Goal: Navigation & Orientation: Find specific page/section

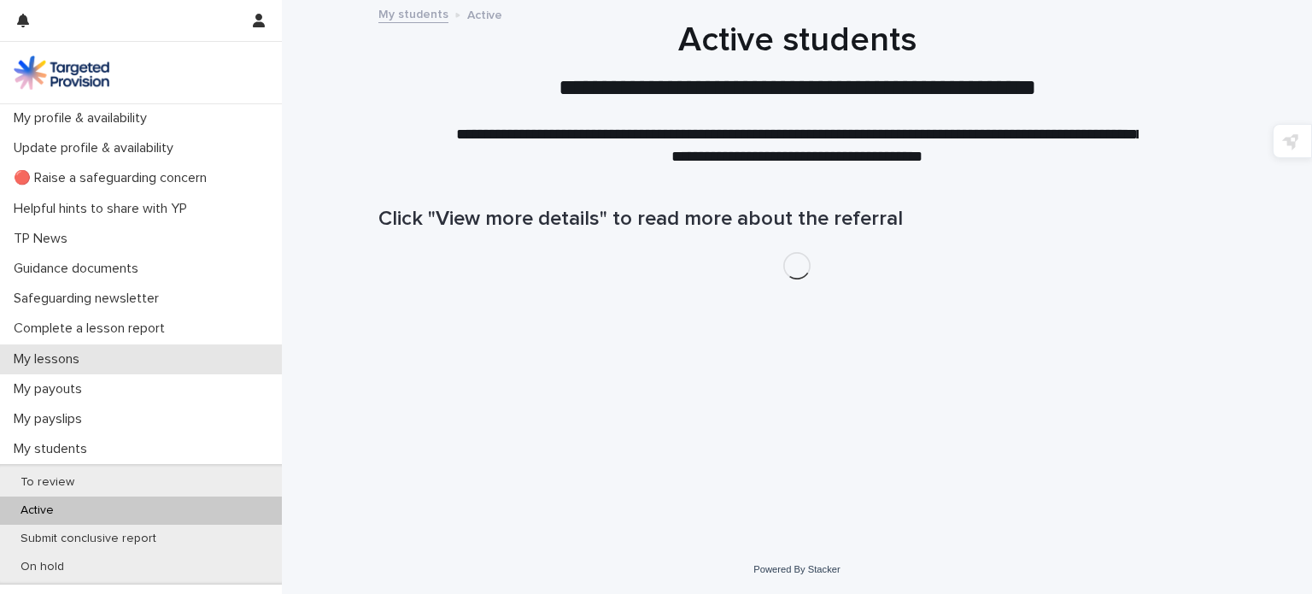
click at [91, 355] on p "My lessons" at bounding box center [50, 359] width 86 height 16
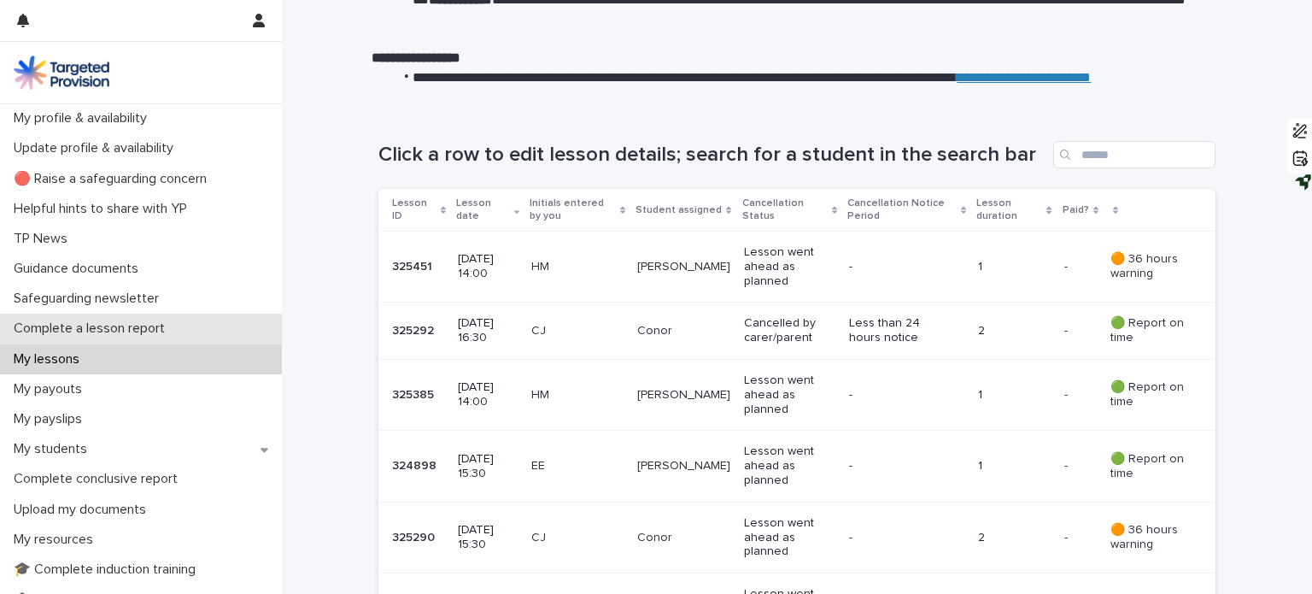
scroll to position [147, 0]
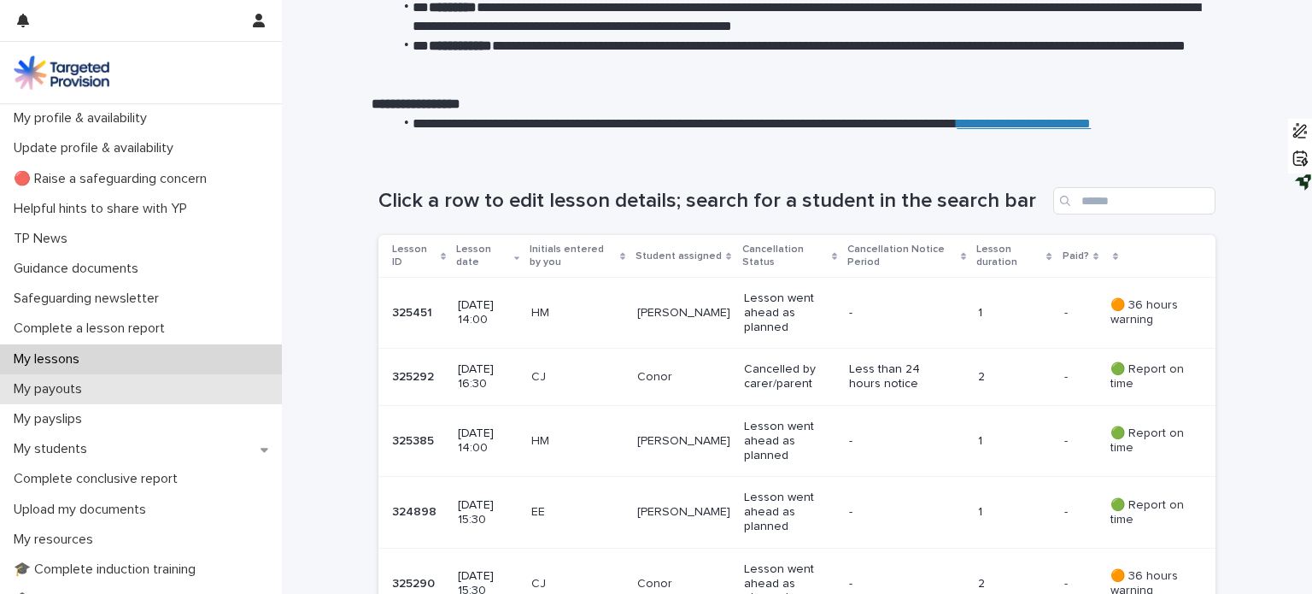
click at [70, 400] on div "My payouts" at bounding box center [141, 389] width 282 height 30
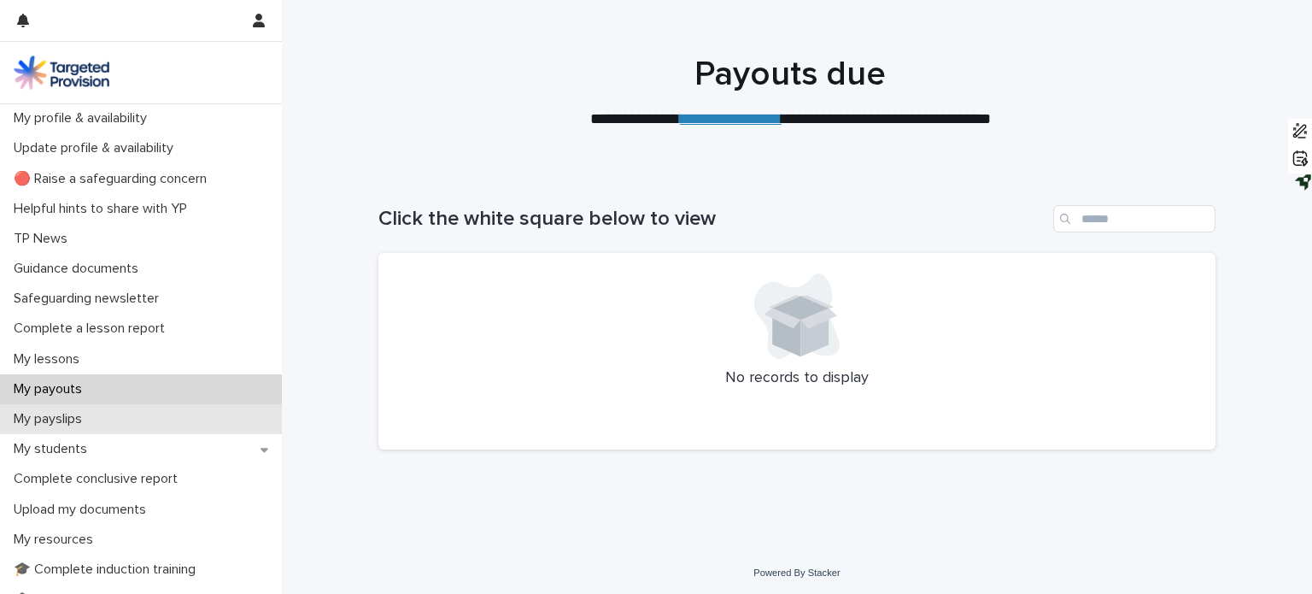
click at [82, 416] on p "My payslips" at bounding box center [51, 419] width 89 height 16
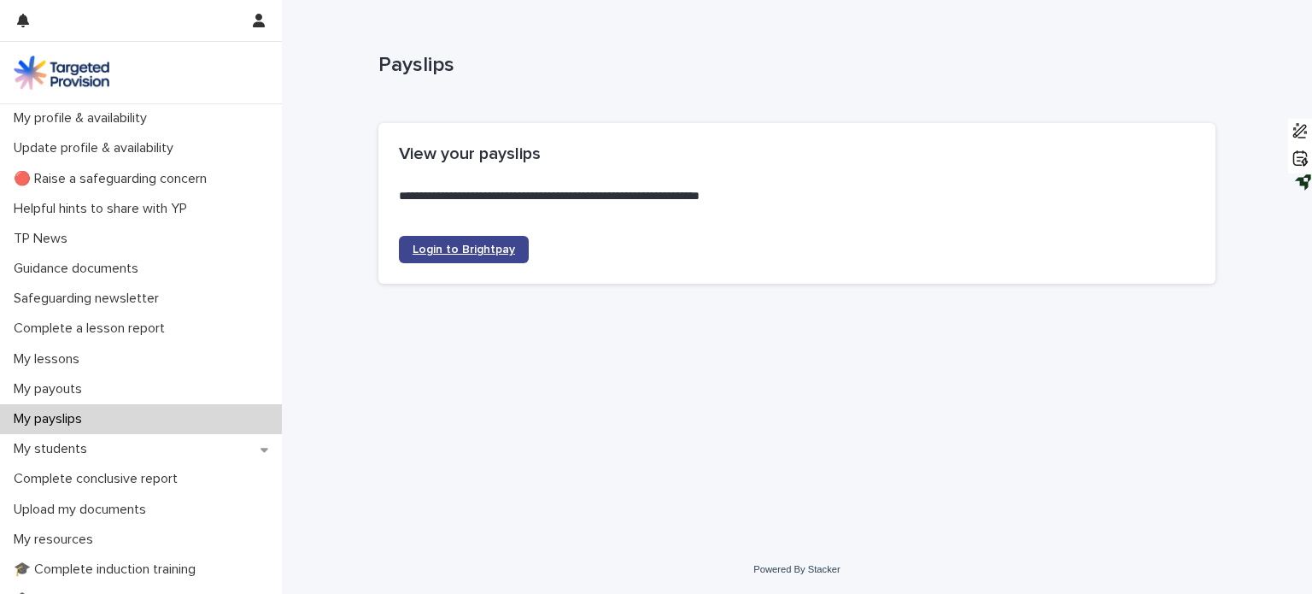
click at [435, 246] on span "Login to Brightpay" at bounding box center [464, 250] width 103 height 12
